Goal: Information Seeking & Learning: Learn about a topic

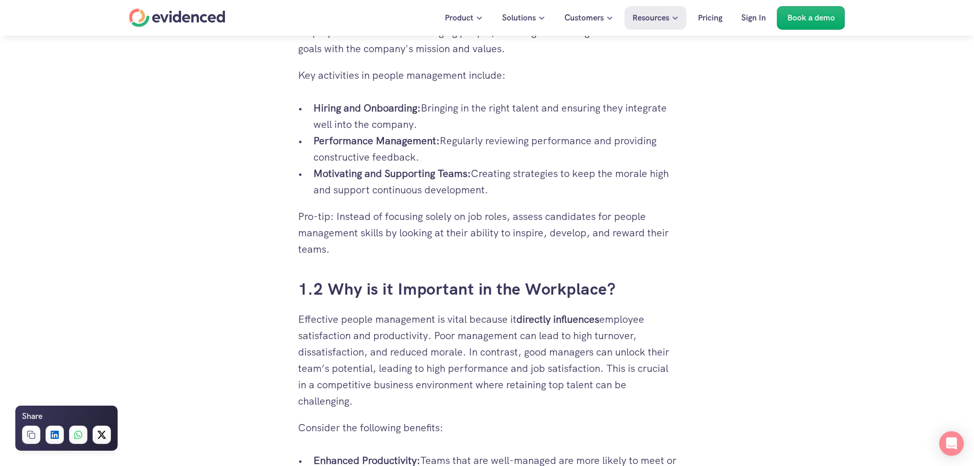
scroll to position [869, 0]
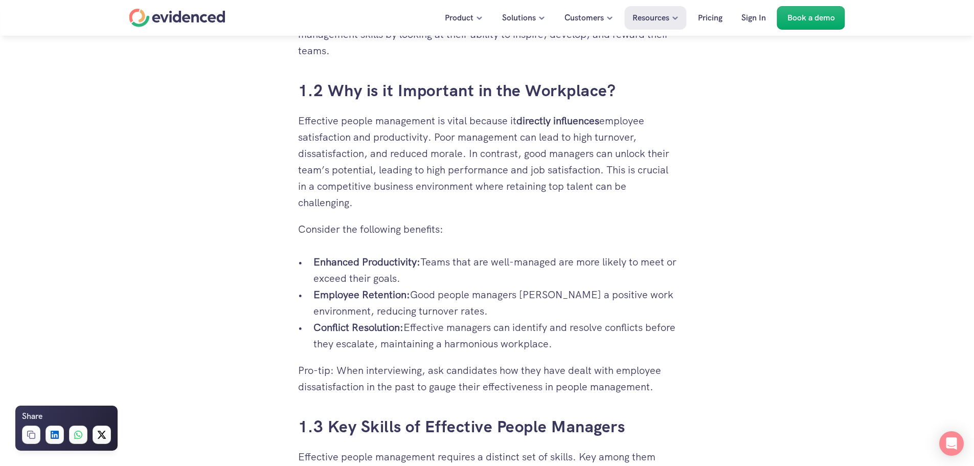
scroll to position [1089, 0]
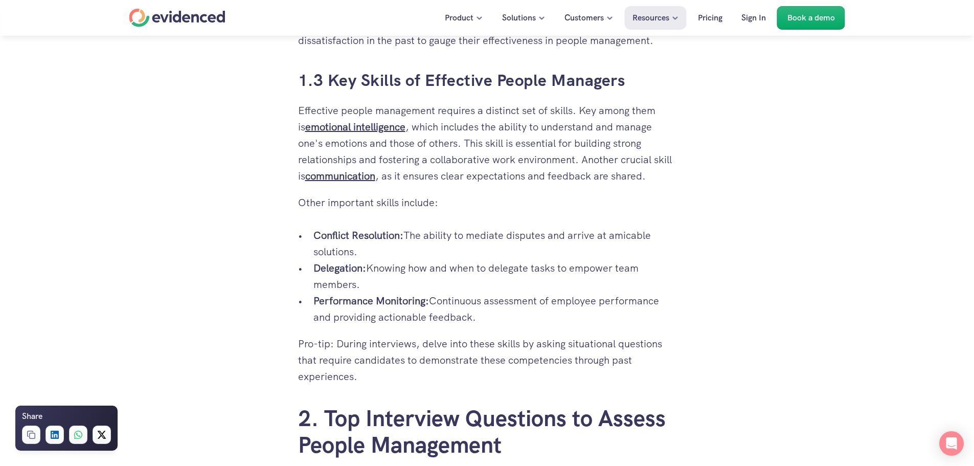
scroll to position [1396, 0]
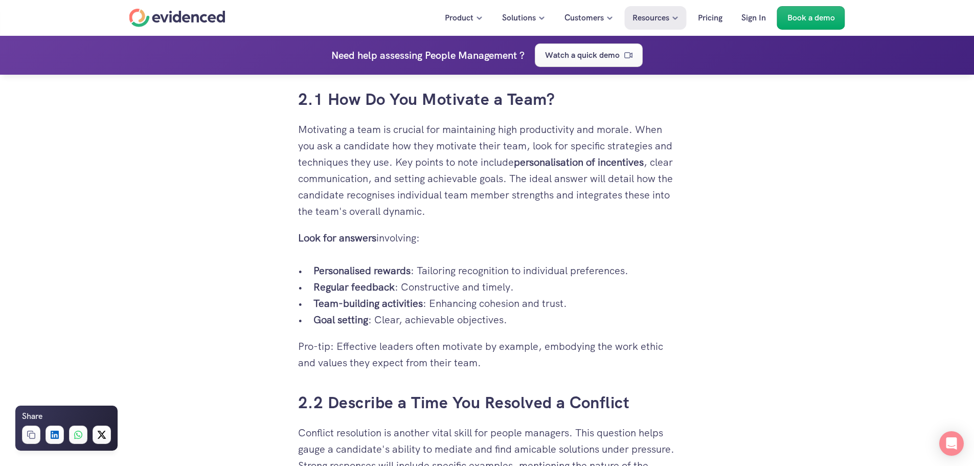
scroll to position [1856, 0]
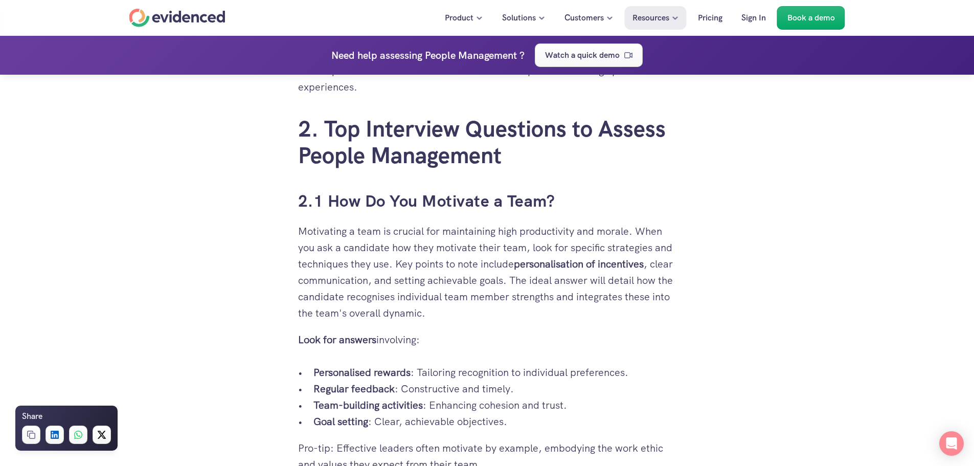
scroll to position [1702, 0]
